Goal: Task Accomplishment & Management: Use online tool/utility

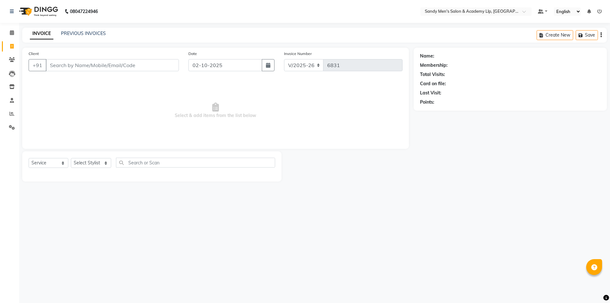
select select "8248"
select select "service"
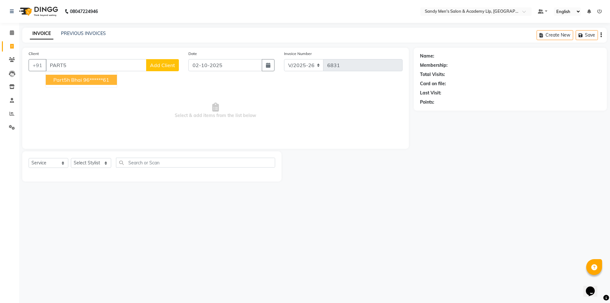
drag, startPoint x: 149, startPoint y: 183, endPoint x: 140, endPoint y: 184, distance: 9.4
click at [140, 184] on main "INVOICE PREVIOUS INVOICES Create New Save Client +91 PART5 part5h bhai 96******…" at bounding box center [314, 109] width 591 height 163
click at [80, 65] on input "PART5" at bounding box center [96, 65] width 101 height 12
click at [89, 79] on ngb-highlight "96******61" at bounding box center [96, 80] width 26 height 6
type input "96******61"
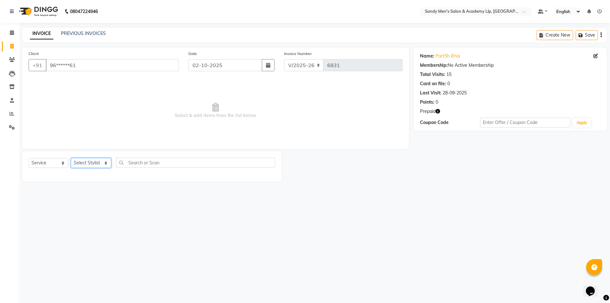
click at [88, 165] on select "Select Stylist [PERSON_NAME] [PERSON_NAME] [PERSON_NAME] ARYAN GOHEL [PERSON_NA…" at bounding box center [91, 163] width 40 height 10
select select "78786"
click at [71, 158] on select "Select Stylist [PERSON_NAME] [PERSON_NAME] [PERSON_NAME] ARYAN GOHEL [PERSON_NA…" at bounding box center [91, 163] width 40 height 10
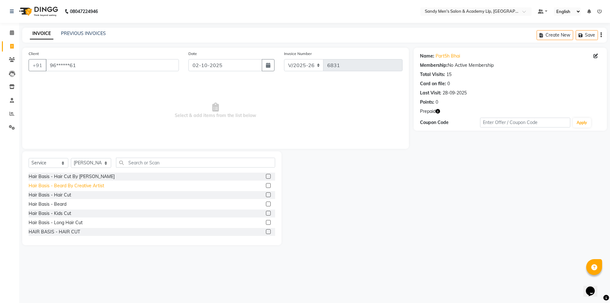
click at [68, 183] on div "Hair Basis - Beard By Creative Artist" at bounding box center [67, 186] width 76 height 7
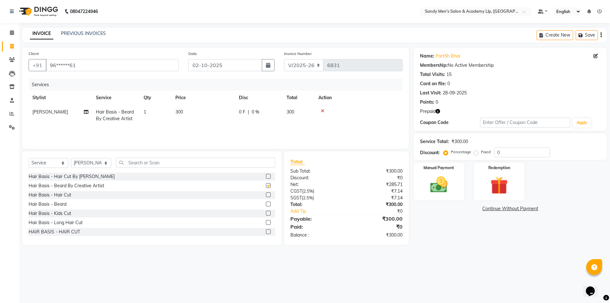
checkbox input "false"
click at [146, 163] on input "text" at bounding box center [195, 163] width 159 height 10
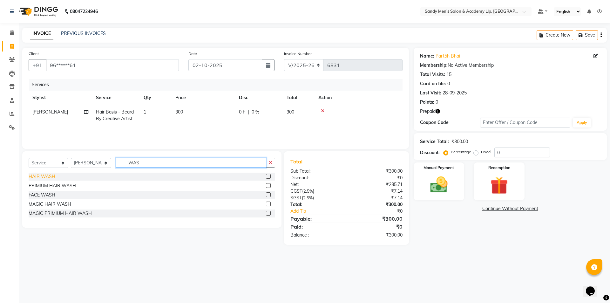
type input "WAS"
click at [41, 176] on div "HAIR WASH" at bounding box center [42, 176] width 27 height 7
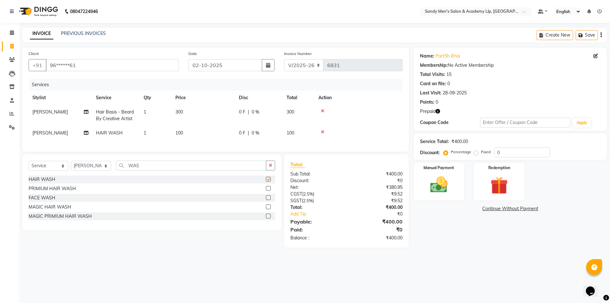
checkbox input "false"
click at [46, 134] on span "[PERSON_NAME]" at bounding box center [50, 133] width 36 height 6
select select "78786"
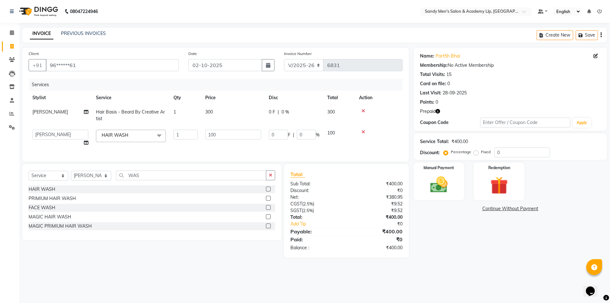
click at [46, 133] on select "[PERSON_NAME] [PERSON_NAME] [PERSON_NAME] ARYAN GOHEL [PERSON_NAME] [PERSON_NAM…" at bounding box center [60, 135] width 56 height 10
select select "91758"
click at [494, 187] on img at bounding box center [500, 185] width 30 height 23
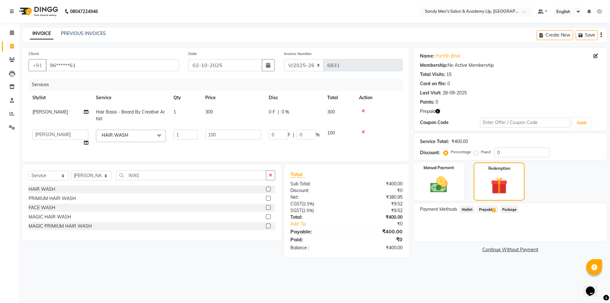
click at [487, 211] on span "Prepaid 1" at bounding box center [487, 209] width 21 height 7
click at [590, 236] on button "Add" at bounding box center [585, 235] width 23 height 11
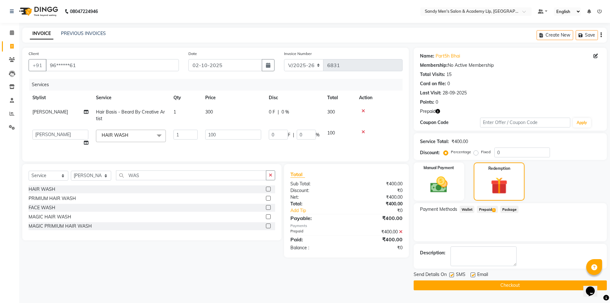
click at [472, 276] on label at bounding box center [473, 274] width 5 height 5
click at [472, 276] on input "checkbox" at bounding box center [473, 275] width 4 height 4
checkbox input "false"
click at [462, 287] on button "Checkout" at bounding box center [510, 285] width 193 height 10
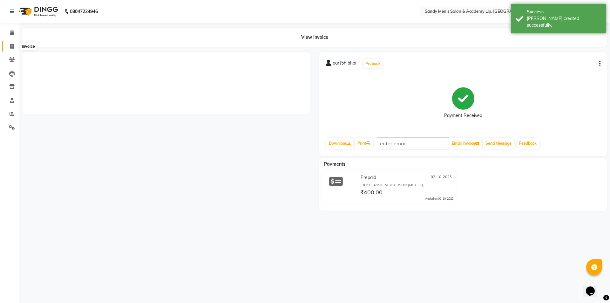
click at [10, 43] on span at bounding box center [11, 46] width 11 height 7
select select "service"
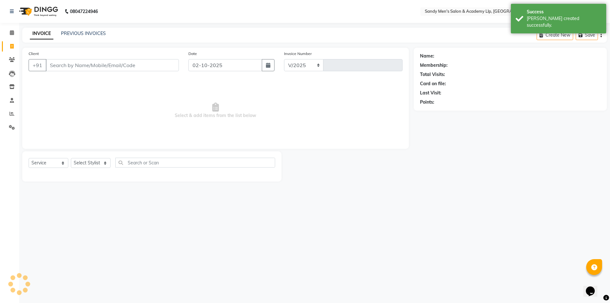
select select "8248"
type input "6832"
click at [85, 34] on link "PREVIOUS INVOICES" at bounding box center [83, 34] width 45 height 6
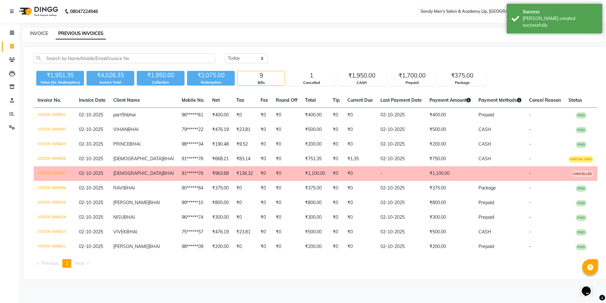
click at [47, 34] on link "INVOICE" at bounding box center [39, 34] width 18 height 6
select select "8248"
select select "service"
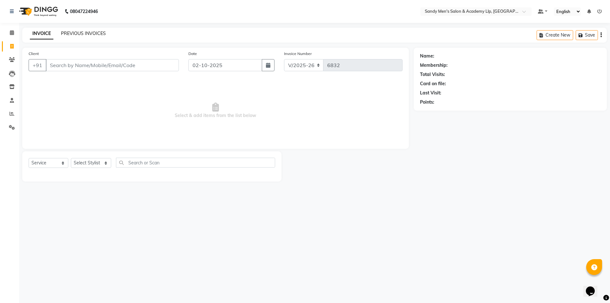
click at [92, 31] on link "PREVIOUS INVOICES" at bounding box center [83, 34] width 45 height 6
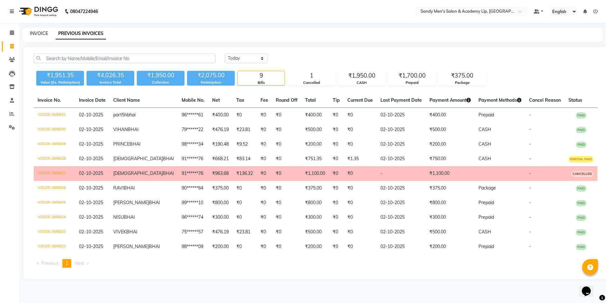
click at [39, 33] on link "INVOICE" at bounding box center [39, 34] width 18 height 6
select select "service"
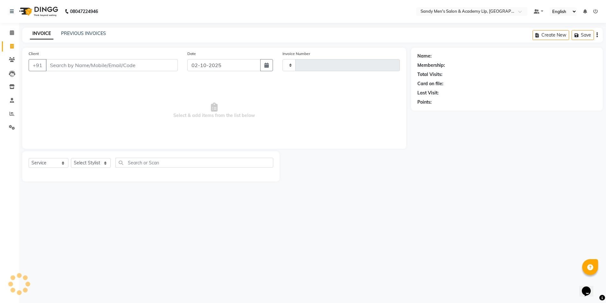
click at [39, 33] on link "INVOICE" at bounding box center [42, 33] width 24 height 11
type input "6832"
select select "8248"
